Goal: Task Accomplishment & Management: Use online tool/utility

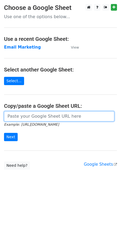
click at [29, 115] on input "url" at bounding box center [59, 116] width 110 height 10
type input "https://docs.google.com/spreadsheets/d/1xL6TpCDV6I8u0ZLJNyeDzG9gA4aAWzyqnMKZojC…"
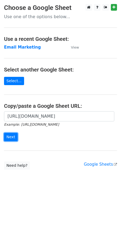
click at [14, 136] on input "Next" at bounding box center [11, 137] width 14 height 8
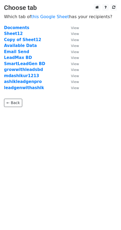
click at [17, 39] on strong "Copy of Sheet12" at bounding box center [22, 39] width 37 height 5
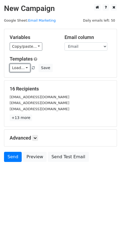
click at [22, 65] on link "Load..." at bounding box center [20, 68] width 21 height 8
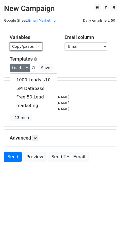
click at [28, 46] on link "Copy/paste..." at bounding box center [26, 46] width 33 height 8
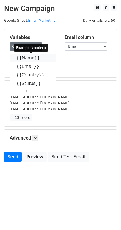
click at [41, 57] on icon at bounding box center [43, 58] width 4 height 4
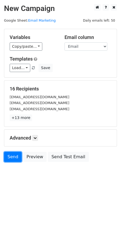
click at [13, 157] on link "Send" at bounding box center [13, 157] width 18 height 10
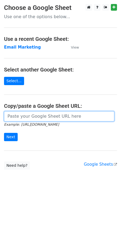
drag, startPoint x: 32, startPoint y: 116, endPoint x: 42, endPoint y: 121, distance: 10.4
click at [32, 116] on input "url" at bounding box center [59, 116] width 110 height 10
type input "https://docs.google.com/spreadsheets/d/1xL6TpCDV6I8u0ZLJNyeDzG9gA4aAWzyqnMKZojC…"
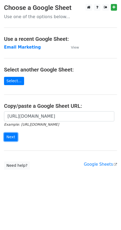
click at [9, 135] on input "Next" at bounding box center [11, 137] width 14 height 8
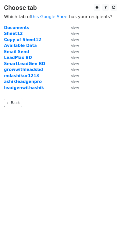
click at [20, 39] on strong "Copy of Sheet12" at bounding box center [22, 39] width 37 height 5
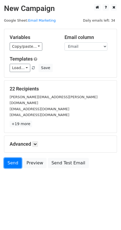
click at [9, 158] on link "Send" at bounding box center [13, 163] width 18 height 10
